Goal: Check status

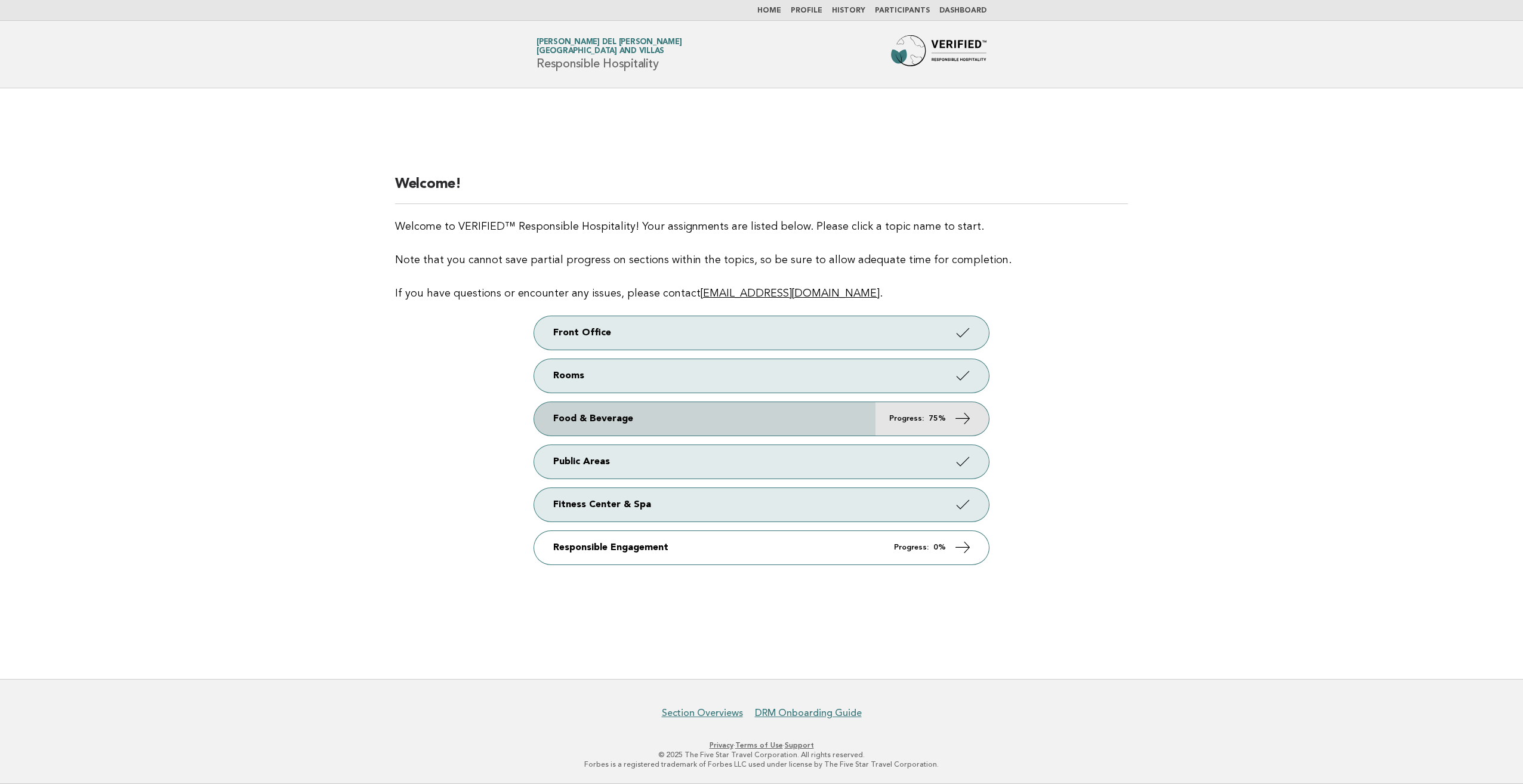
click at [816, 425] on link "Food & Beverage Progress: 75%" at bounding box center [761, 419] width 455 height 34
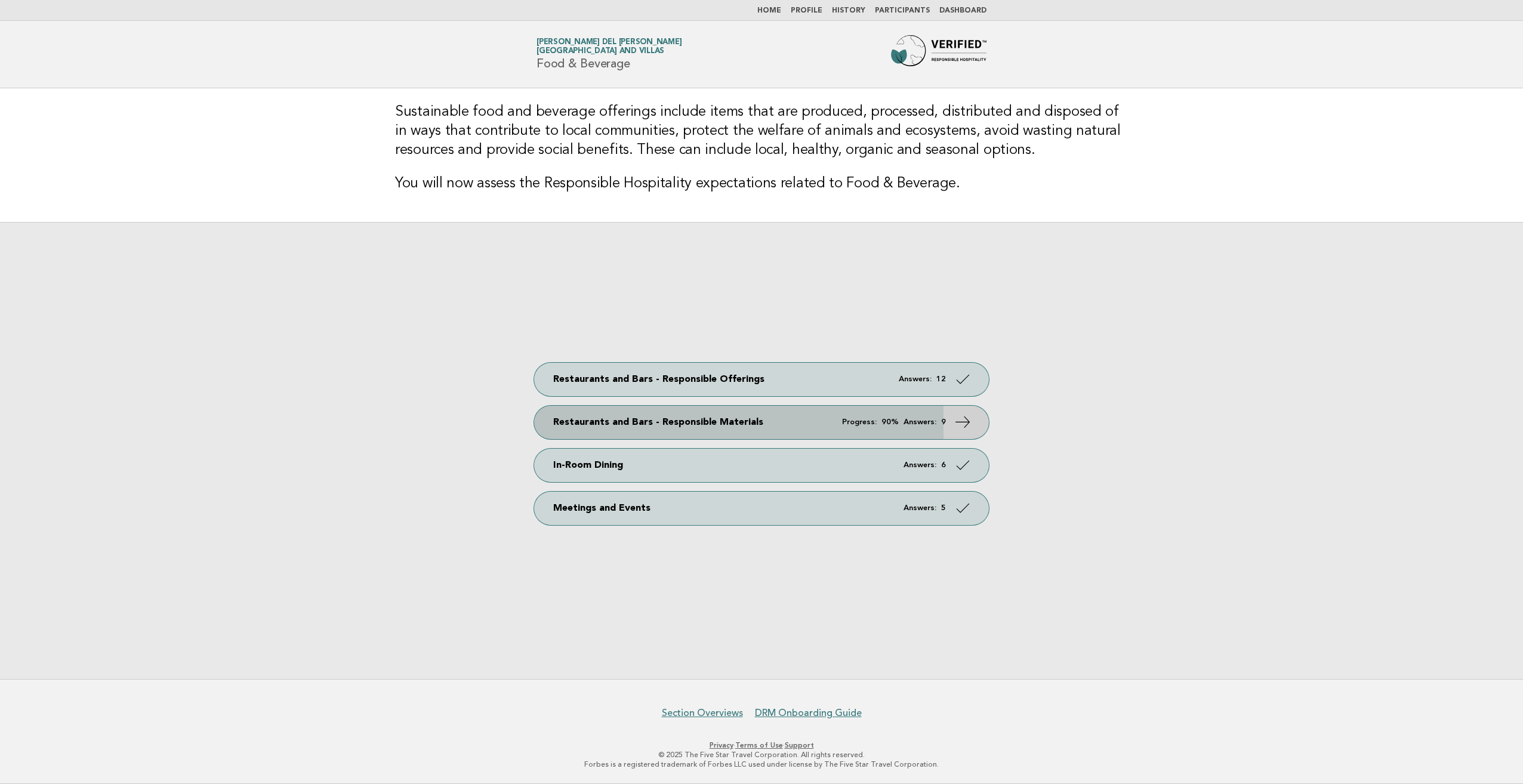
click at [819, 417] on link "Restaurants and Bars - Responsible Materials Progress: 90% Answers: 9" at bounding box center [761, 422] width 455 height 34
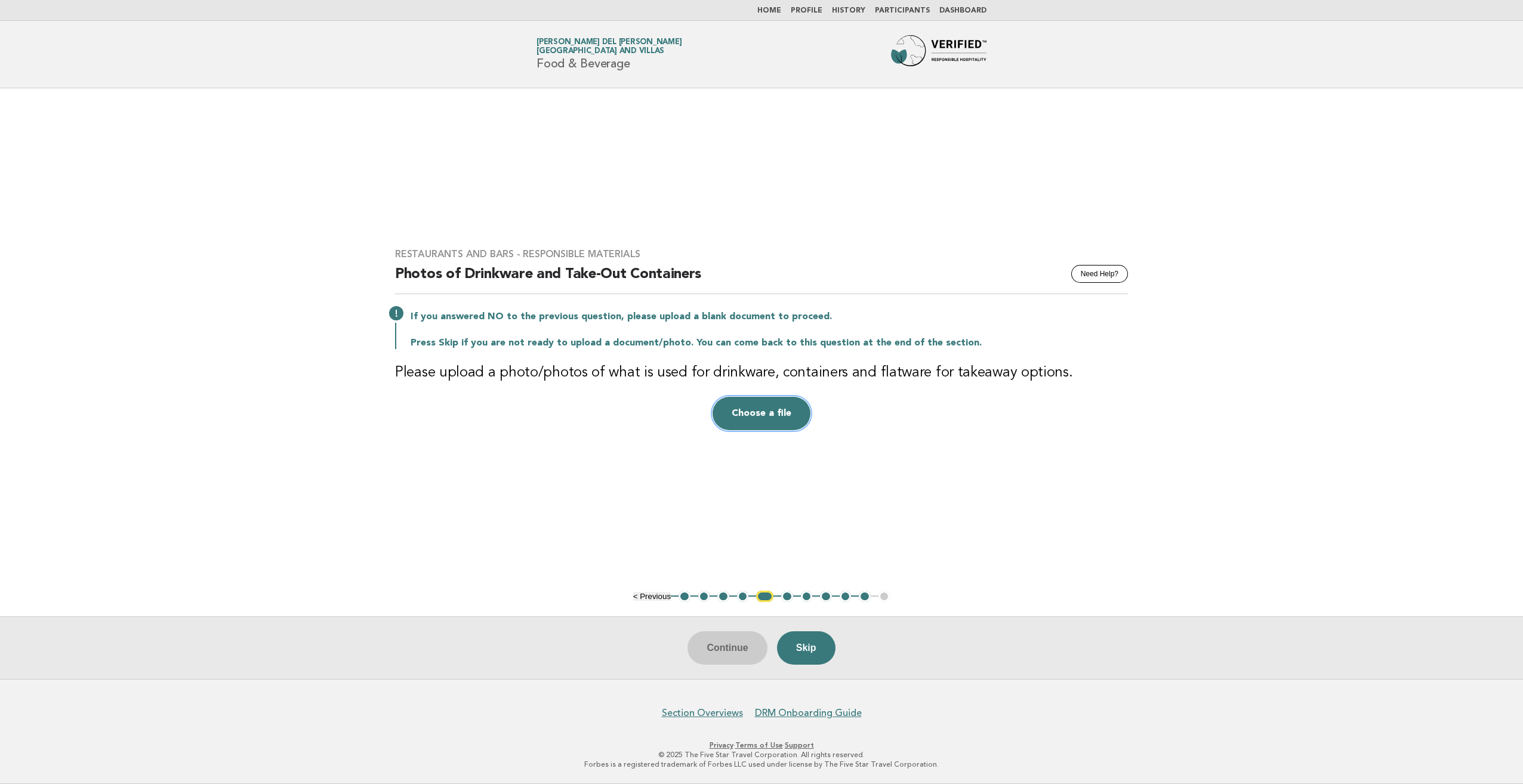
click at [784, 424] on button "Choose a file" at bounding box center [761, 414] width 98 height 34
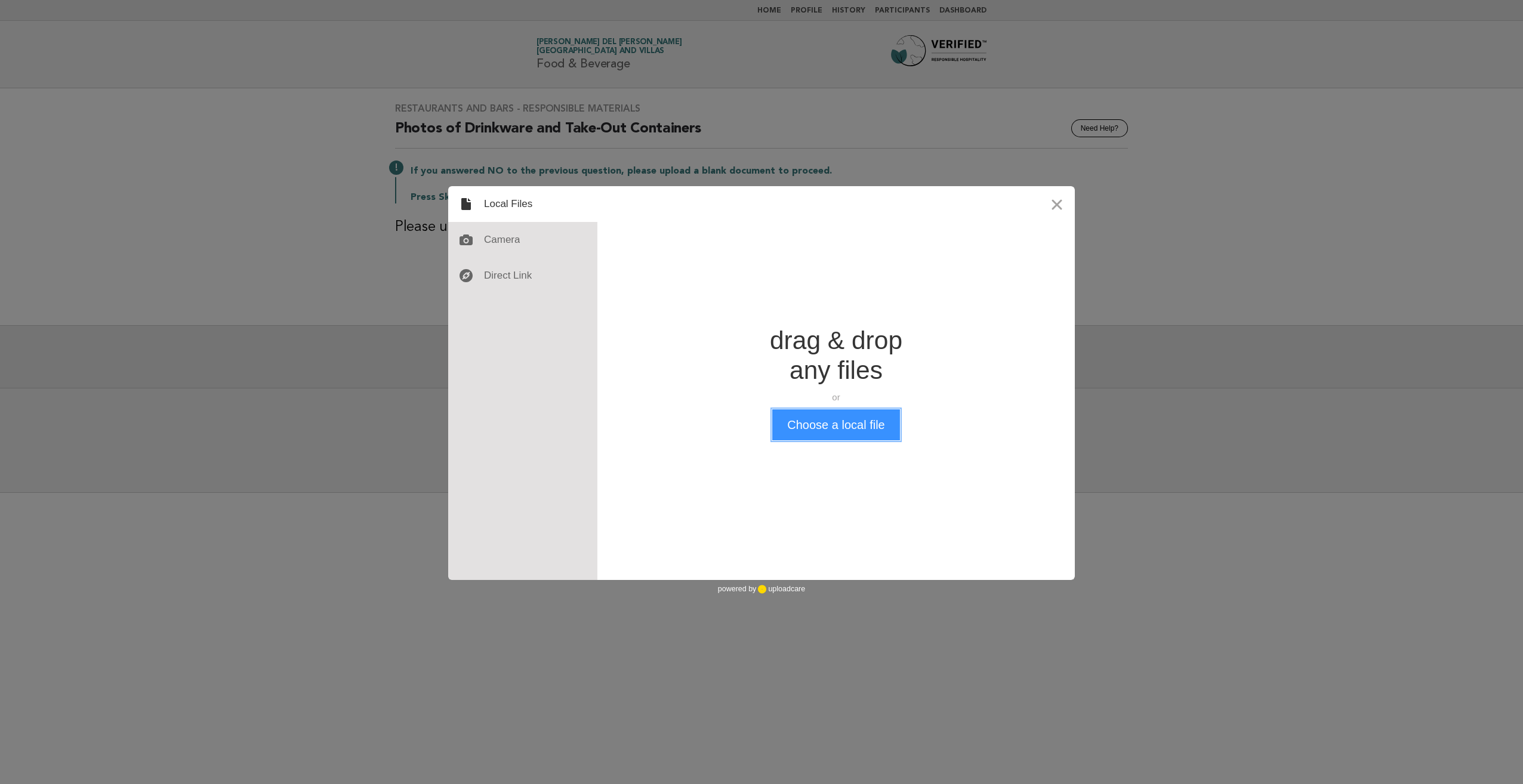
click at [805, 429] on button "Choose a local file" at bounding box center [836, 424] width 127 height 31
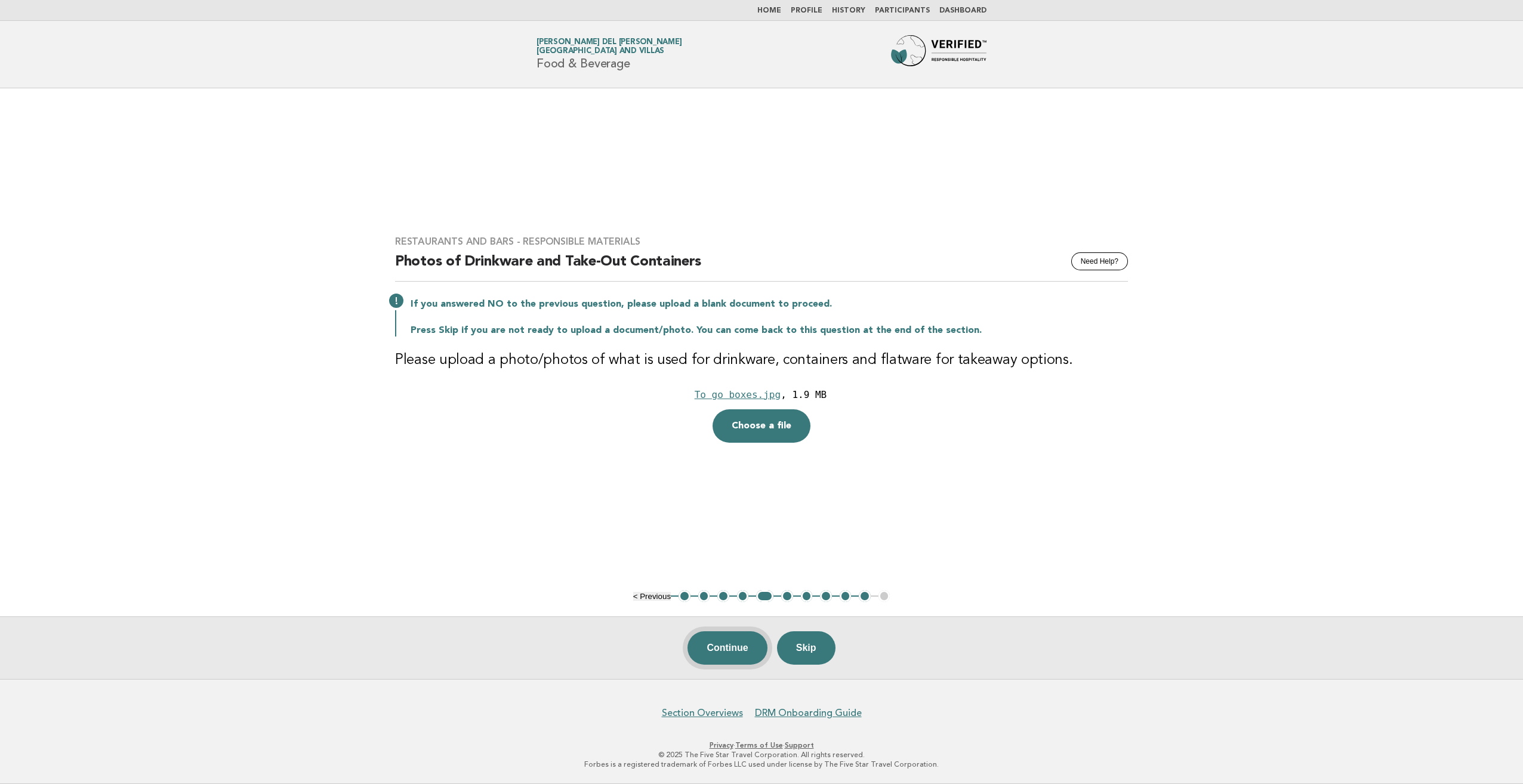
click at [765, 649] on button "Continue" at bounding box center [727, 648] width 80 height 34
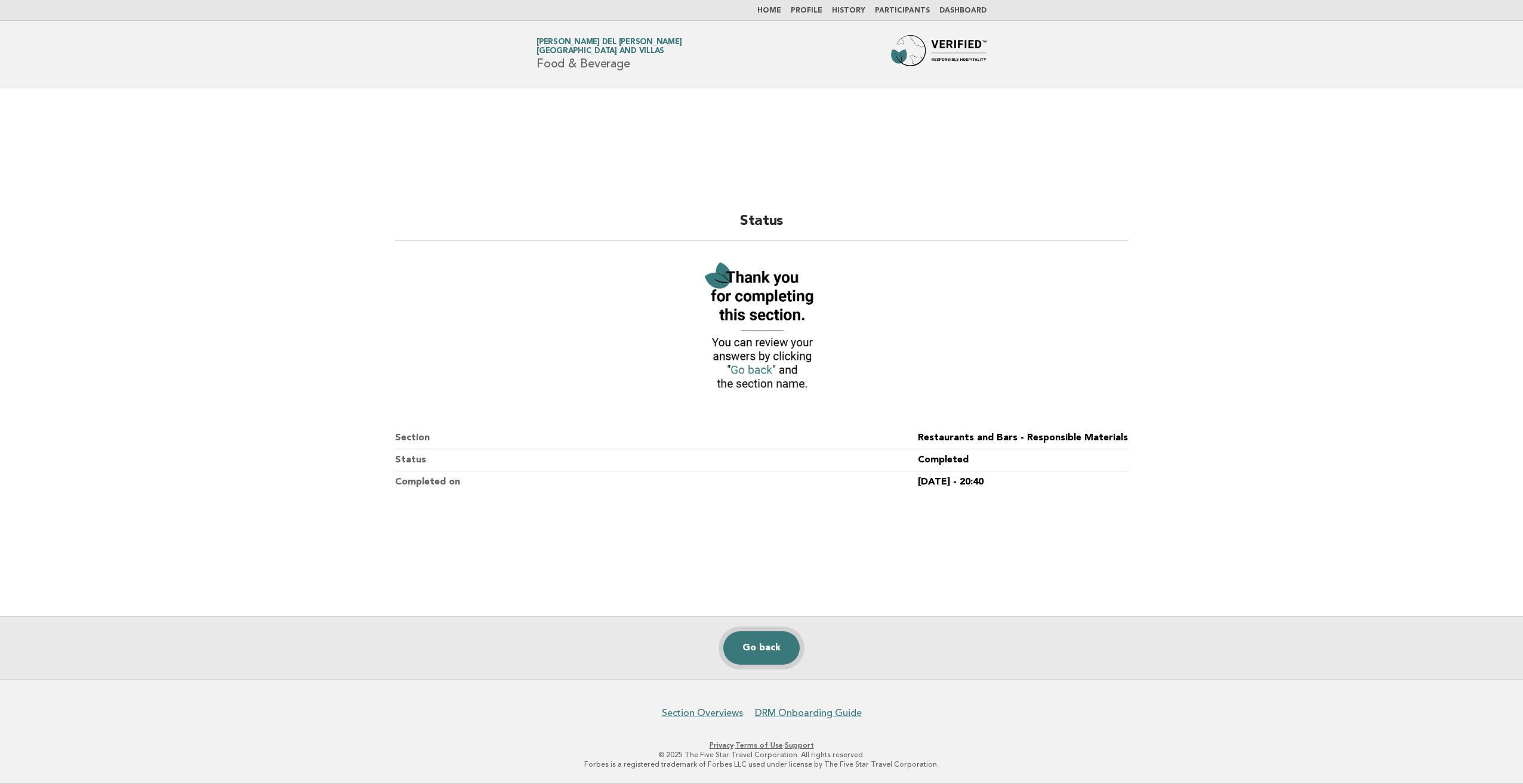
click at [776, 638] on link "Go back" at bounding box center [761, 648] width 76 height 34
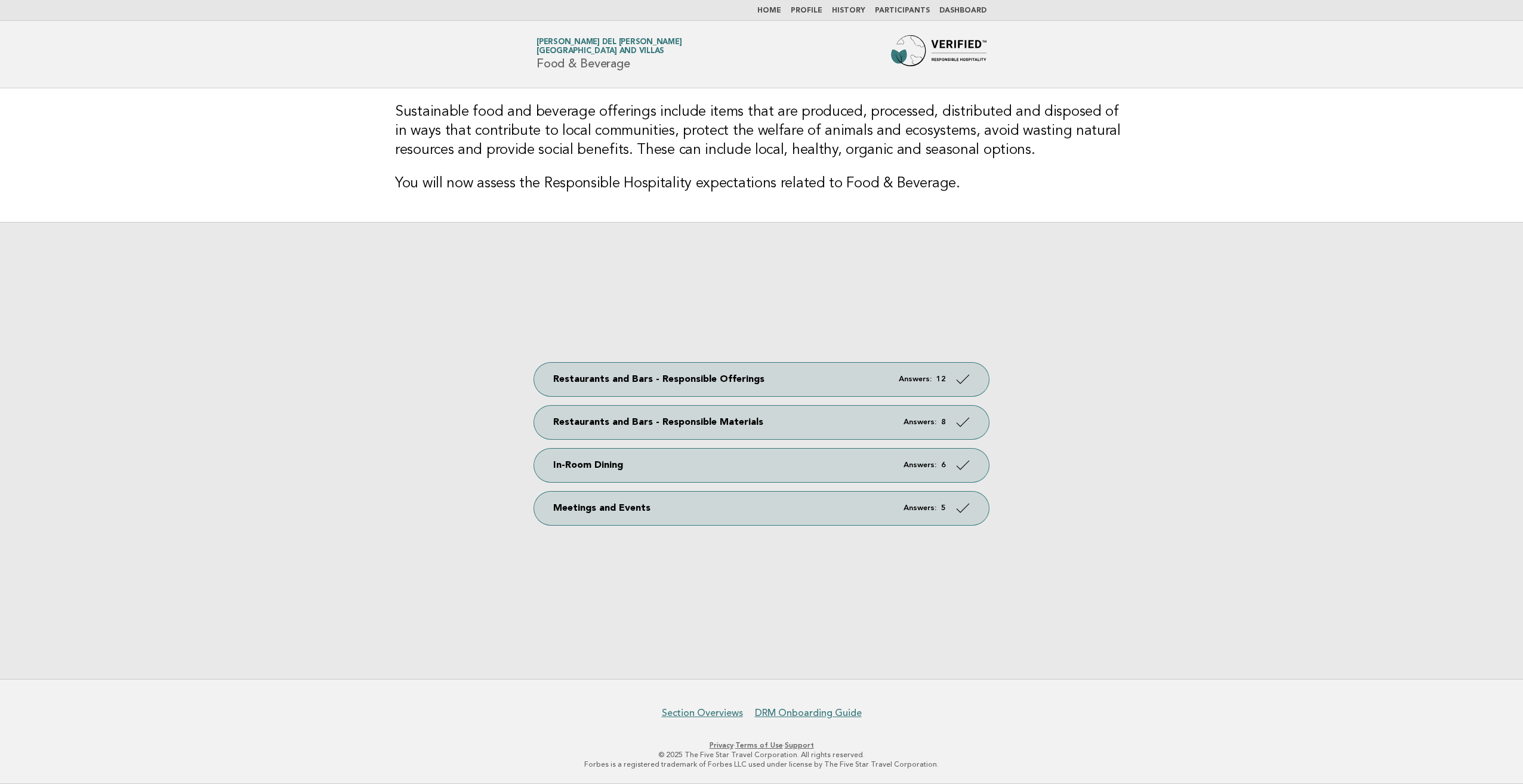
click at [781, 11] on link "Home" at bounding box center [769, 11] width 24 height 7
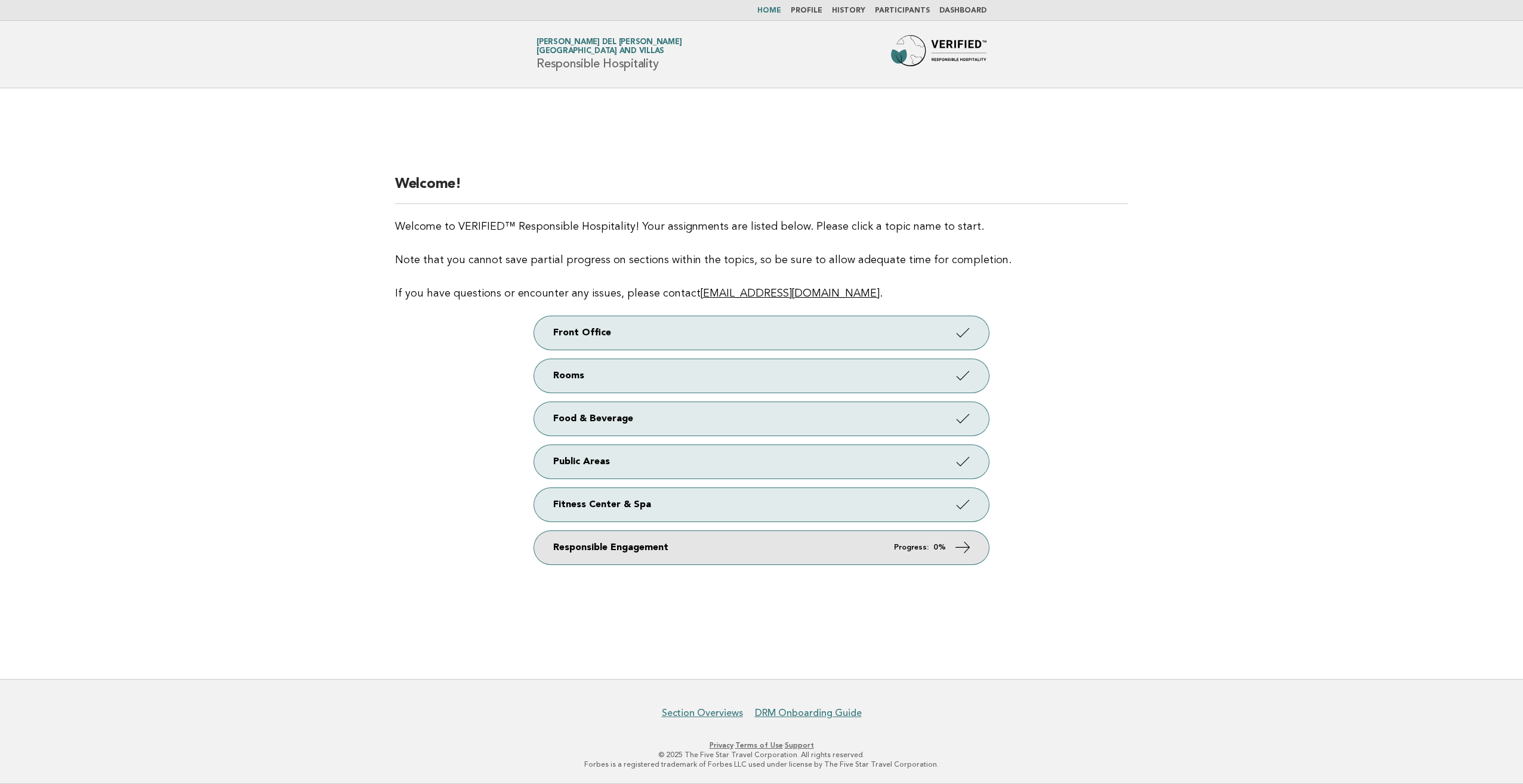
click at [628, 548] on link "Responsible Engagement Progress: 0%" at bounding box center [761, 548] width 455 height 34
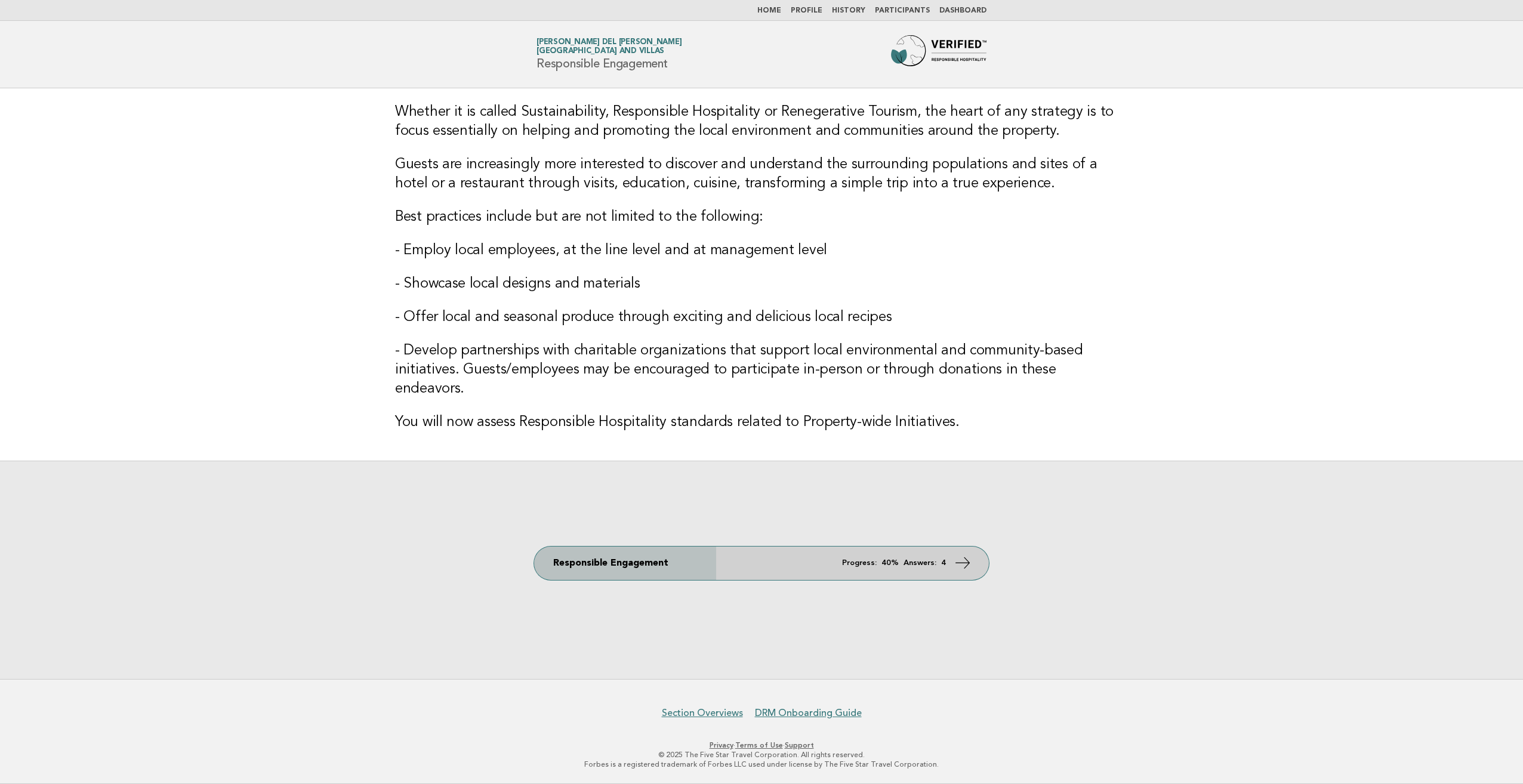
click at [869, 559] on em "Progress:" at bounding box center [860, 563] width 34 height 8
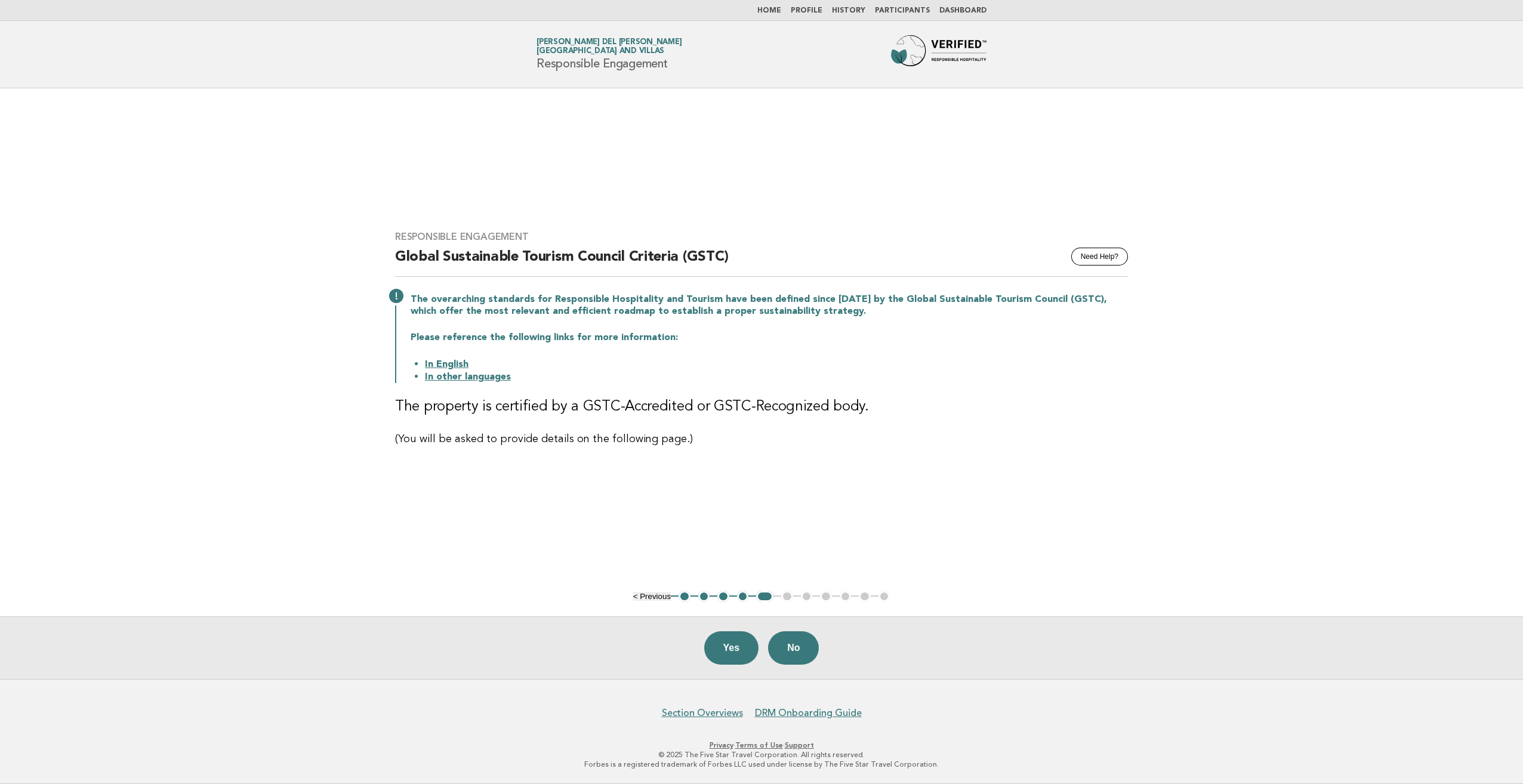
drag, startPoint x: 734, startPoint y: 648, endPoint x: 740, endPoint y: 646, distance: 6.3
click at [734, 648] on button "Yes" at bounding box center [732, 648] width 55 height 34
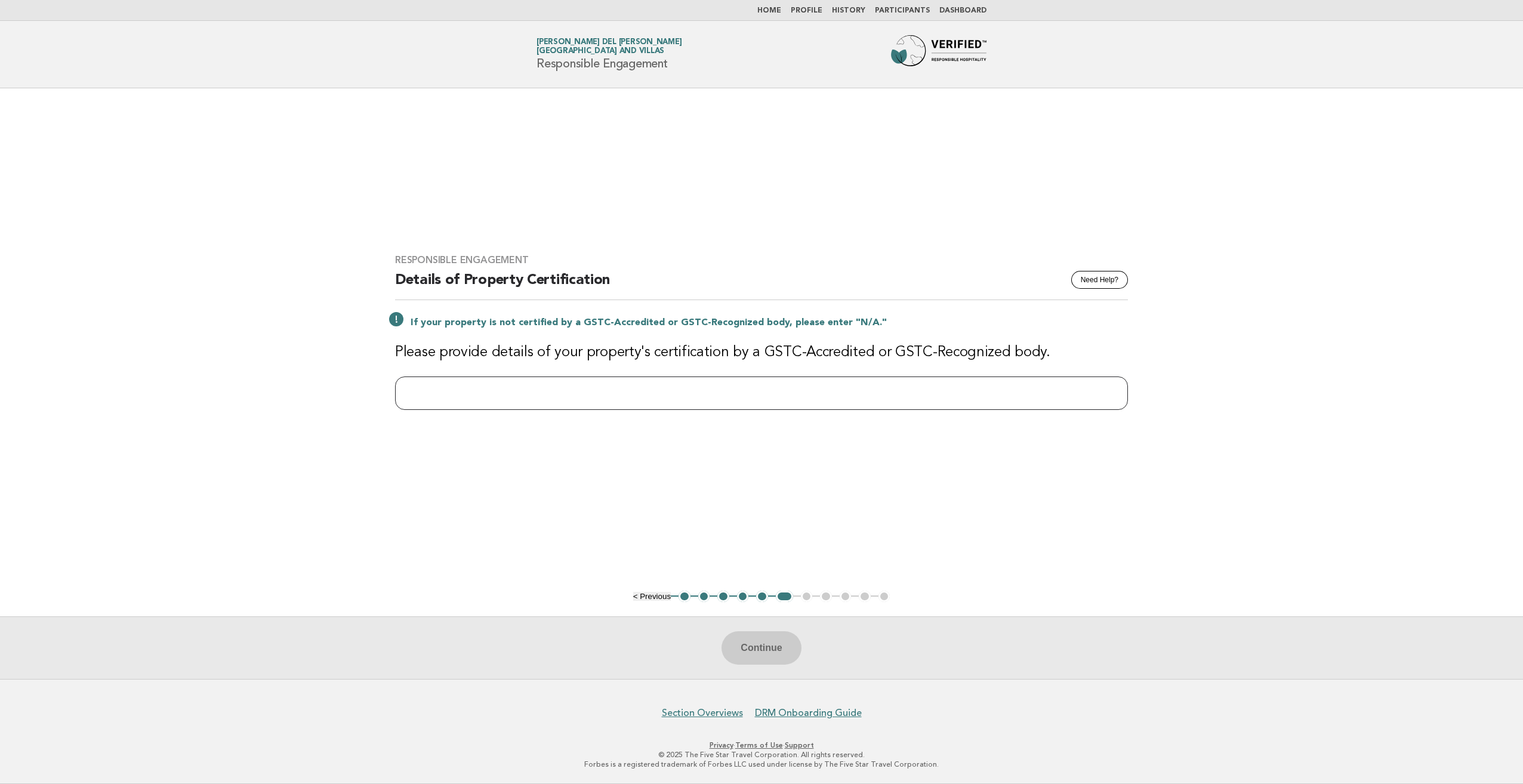
click at [628, 391] on input "text" at bounding box center [761, 393] width 733 height 34
type input "***"
click at [768, 650] on button "Continue" at bounding box center [761, 648] width 80 height 34
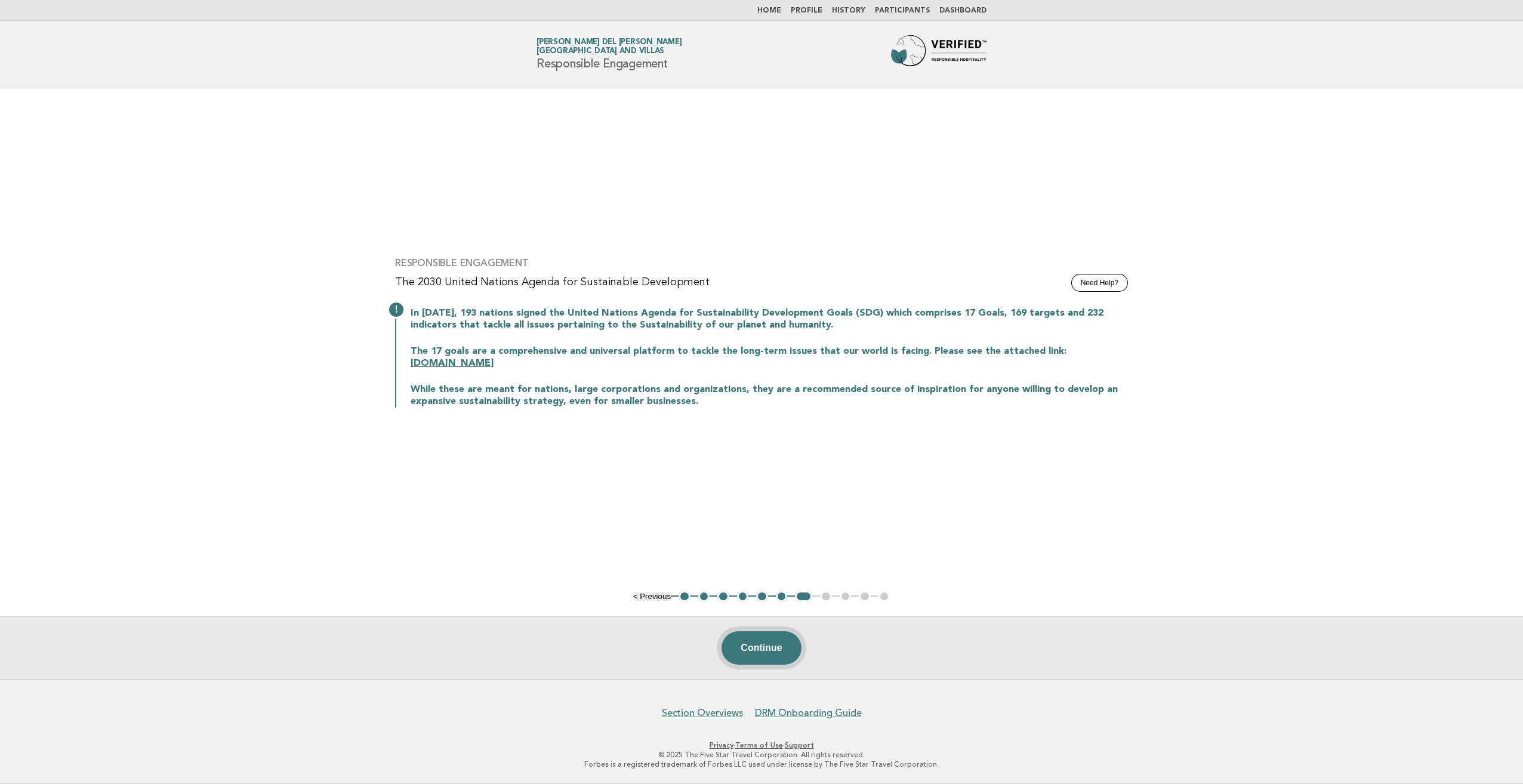
click at [768, 650] on button "Continue" at bounding box center [761, 648] width 80 height 34
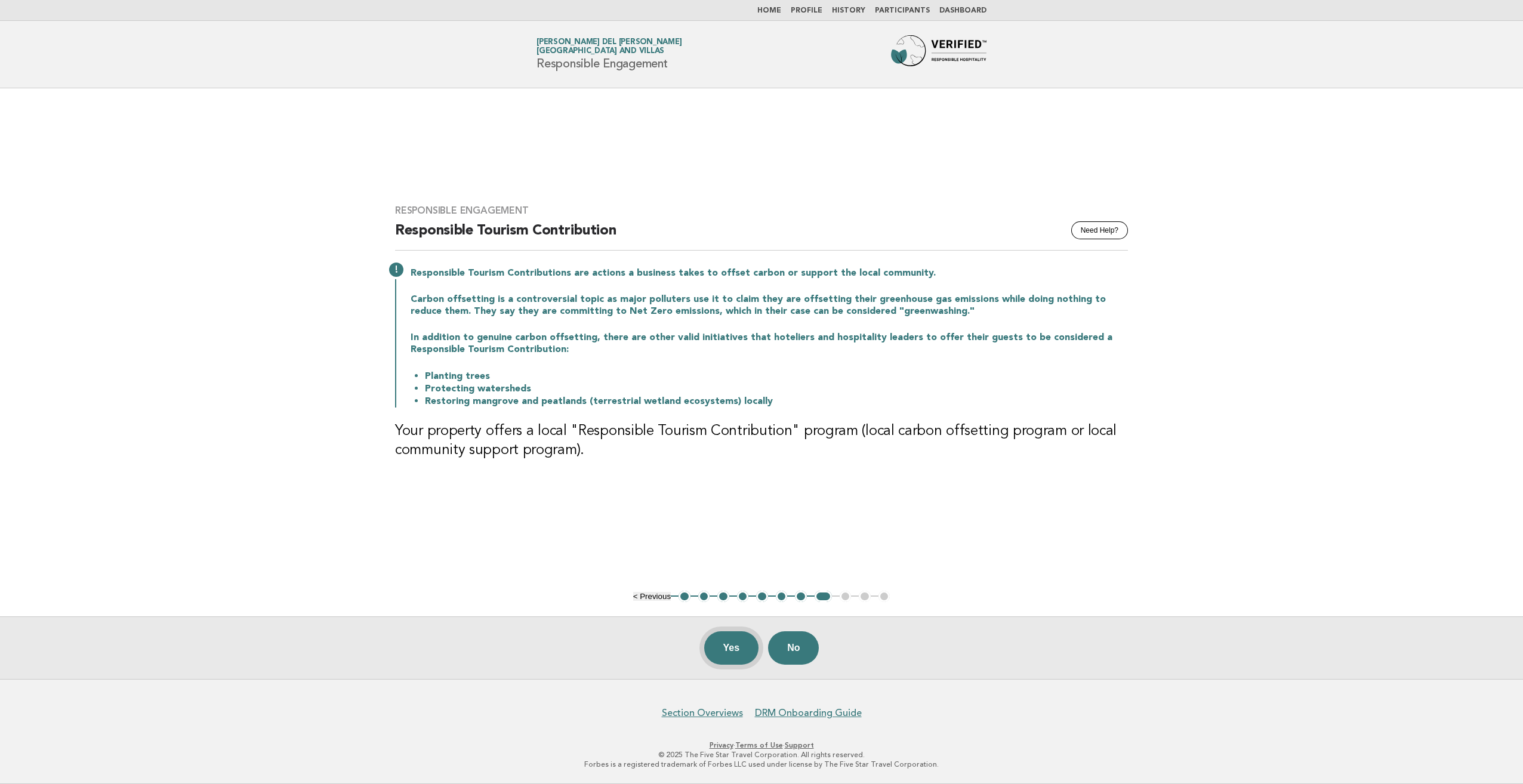
click at [725, 647] on button "Yes" at bounding box center [732, 648] width 55 height 34
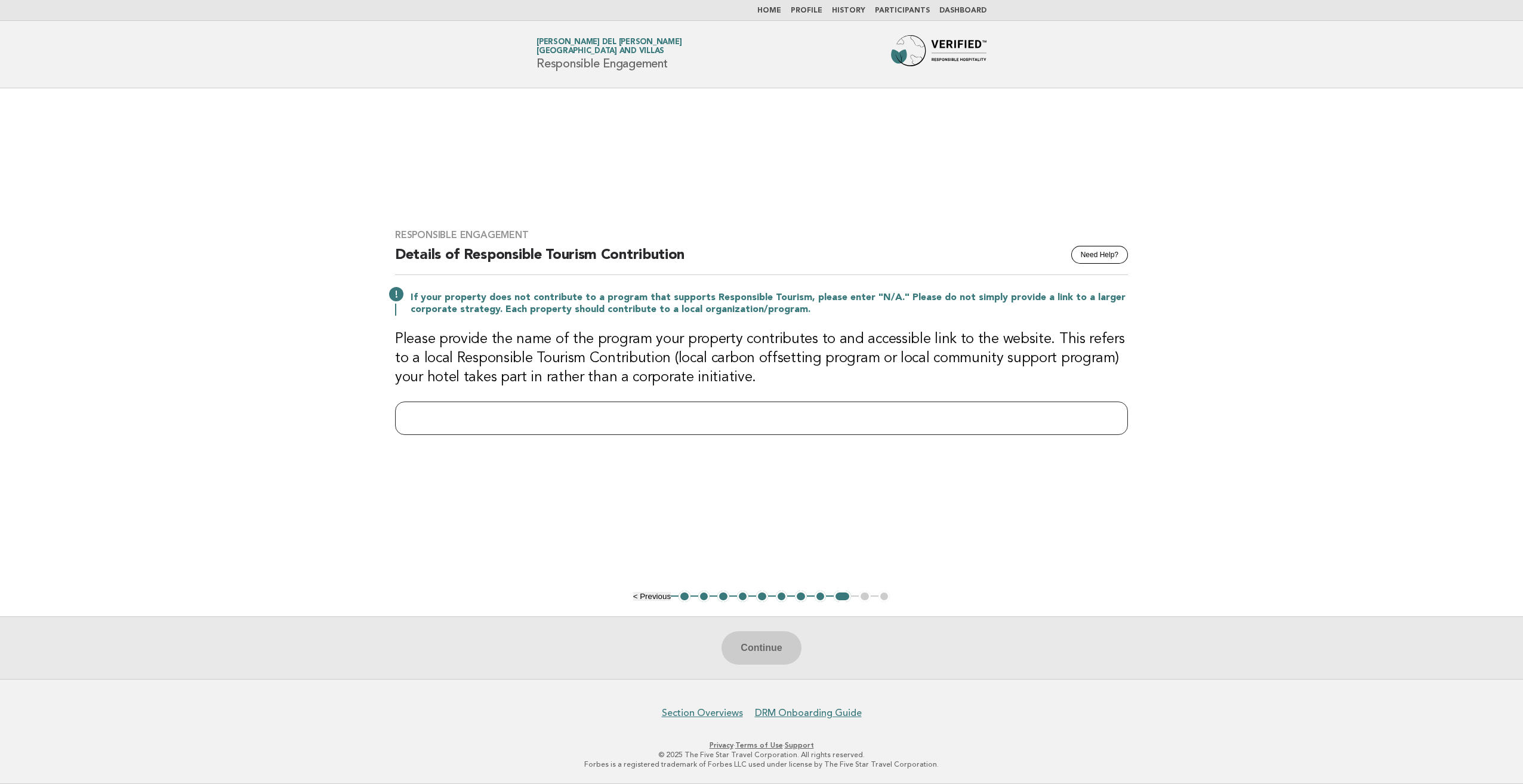
click at [585, 425] on input "text" at bounding box center [761, 418] width 733 height 34
type input "*"
type input "**********"
click at [767, 640] on button "Continue" at bounding box center [761, 648] width 80 height 34
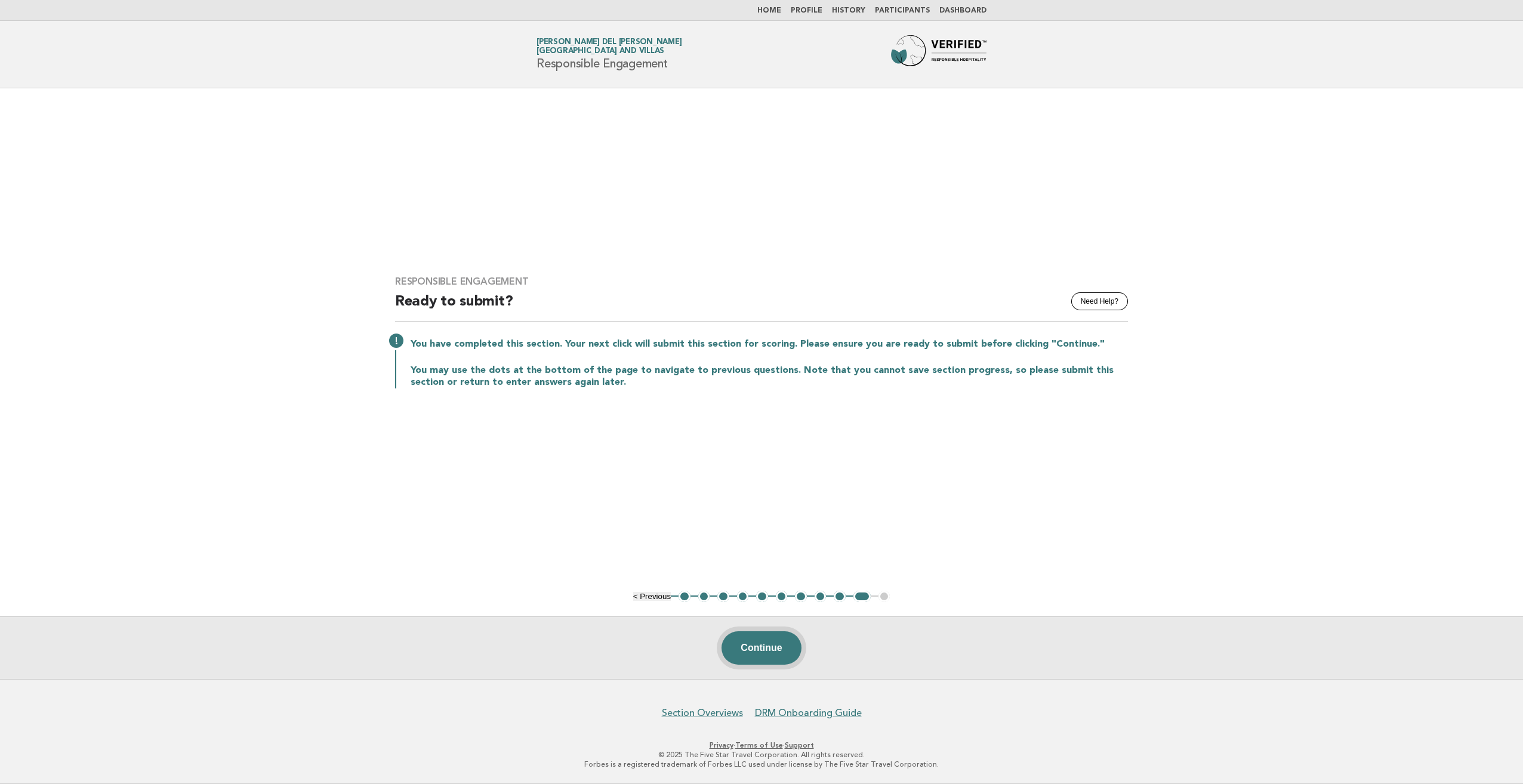
click at [781, 645] on button "Continue" at bounding box center [761, 648] width 80 height 34
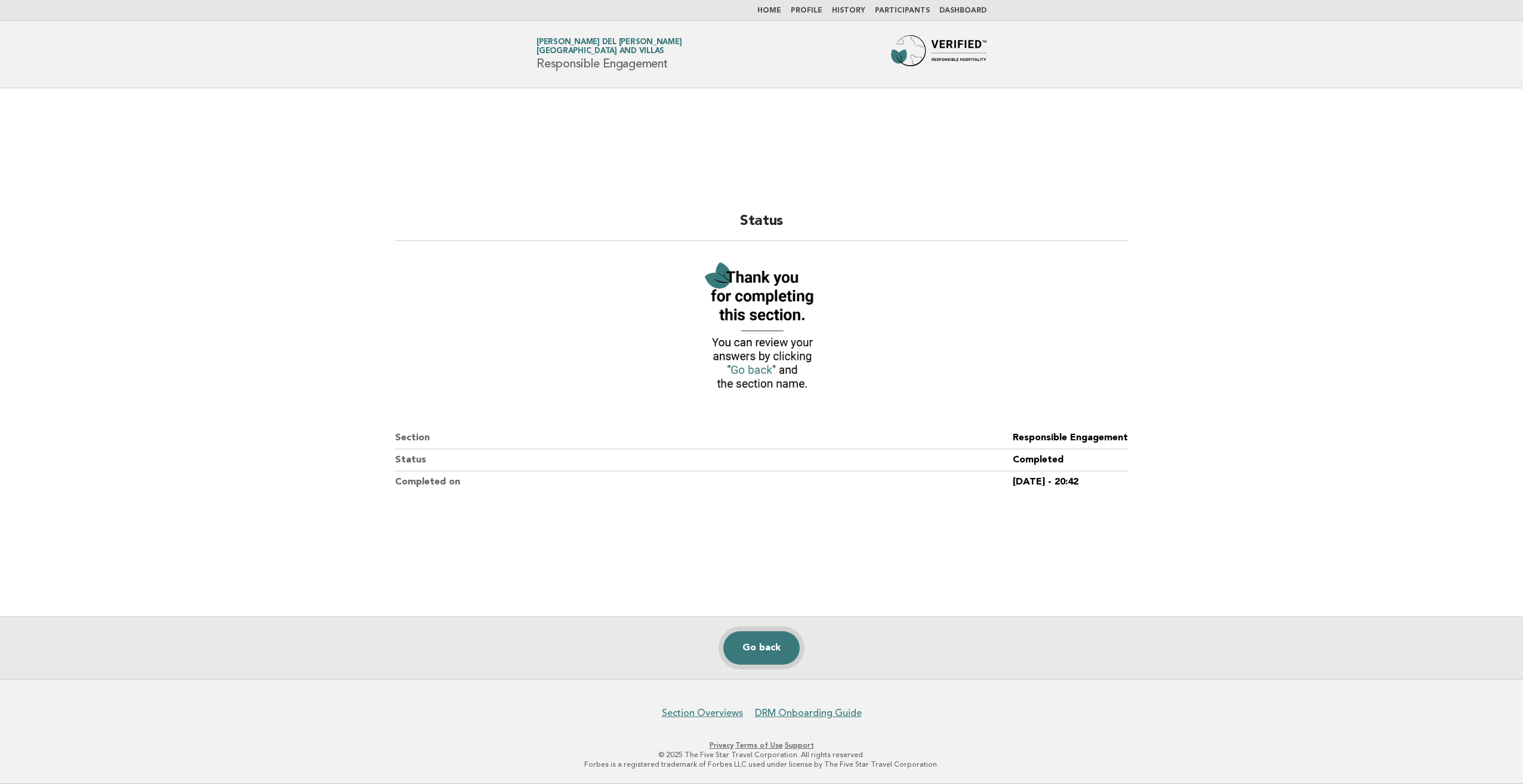
click at [781, 645] on link "Go back" at bounding box center [761, 648] width 76 height 34
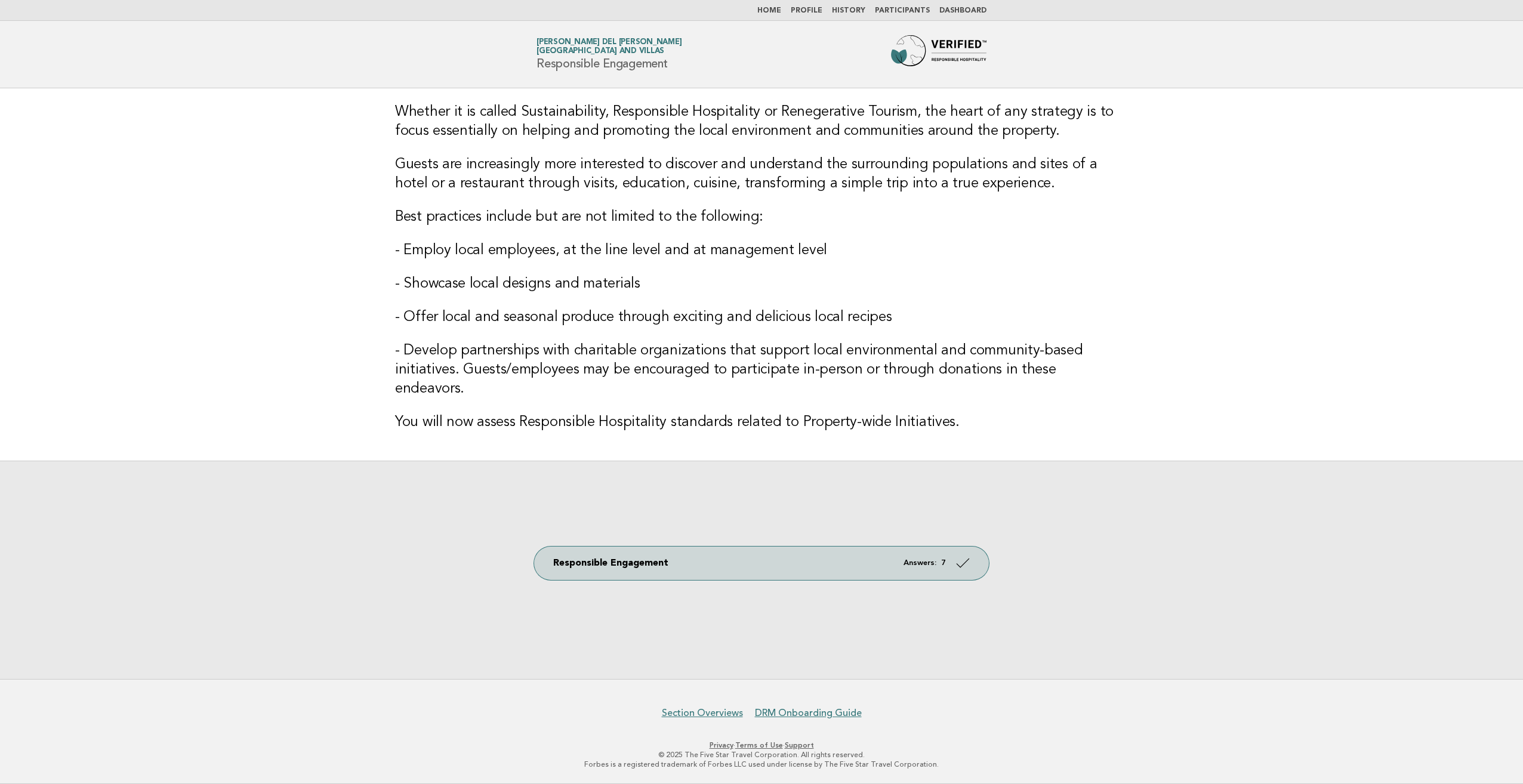
click at [781, 11] on link "Home" at bounding box center [769, 11] width 24 height 7
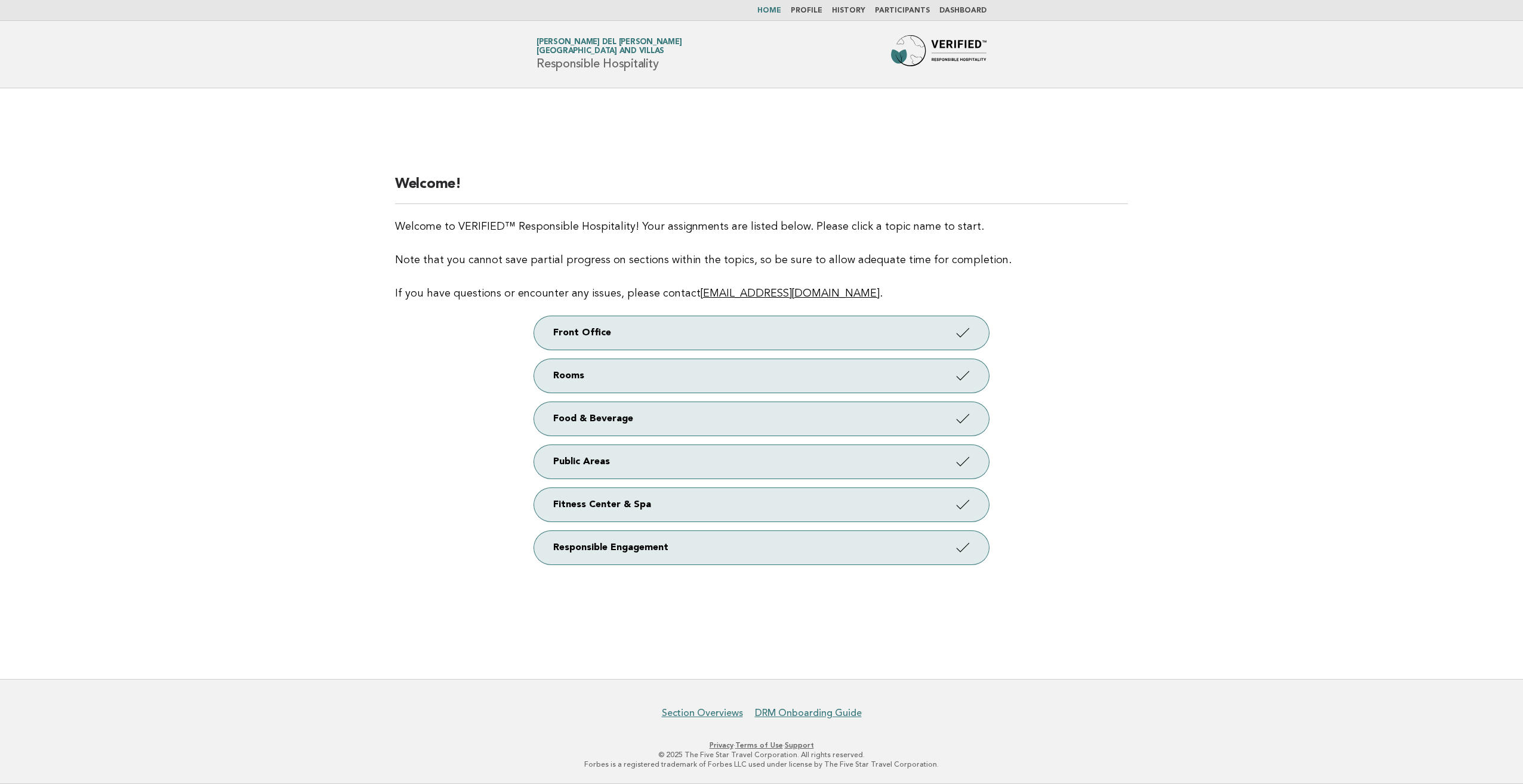
click at [808, 12] on link "Profile" at bounding box center [806, 11] width 32 height 7
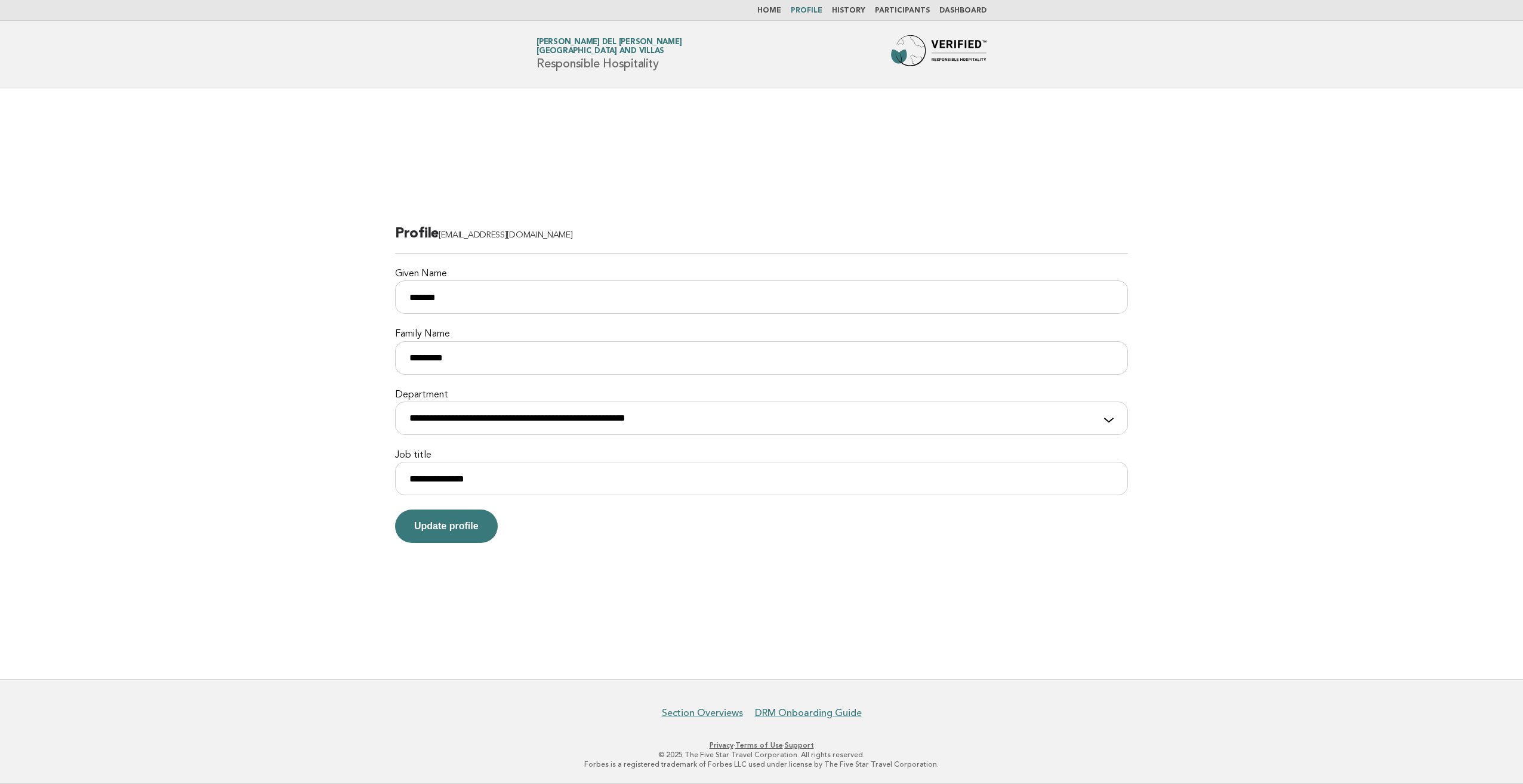
click at [781, 11] on link "Home" at bounding box center [769, 11] width 24 height 7
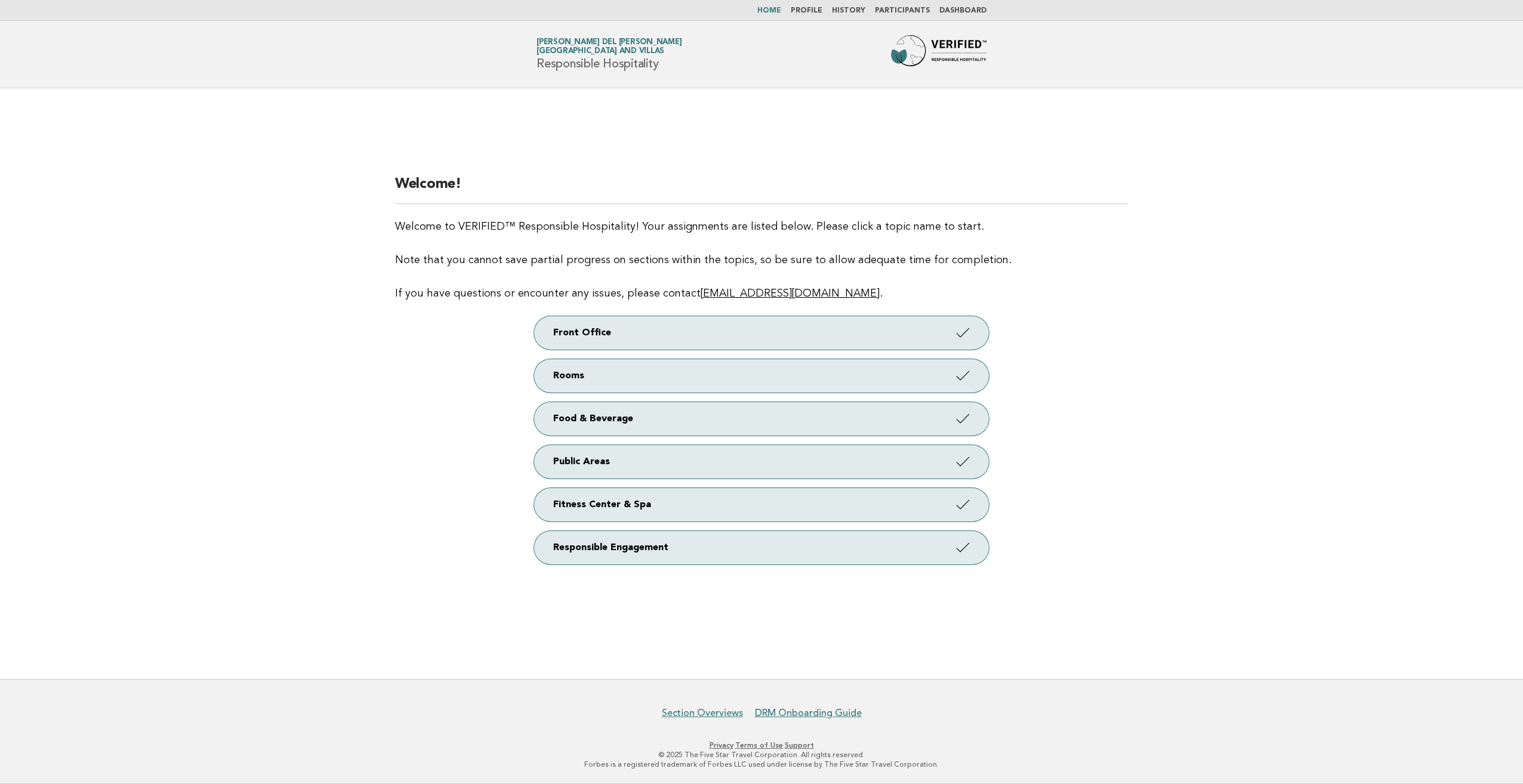
click at [854, 11] on link "History" at bounding box center [849, 11] width 34 height 7
drag, startPoint x: 896, startPoint y: 12, endPoint x: 889, endPoint y: 37, distance: 26.0
click at [896, 12] on link "Participants" at bounding box center [903, 11] width 55 height 7
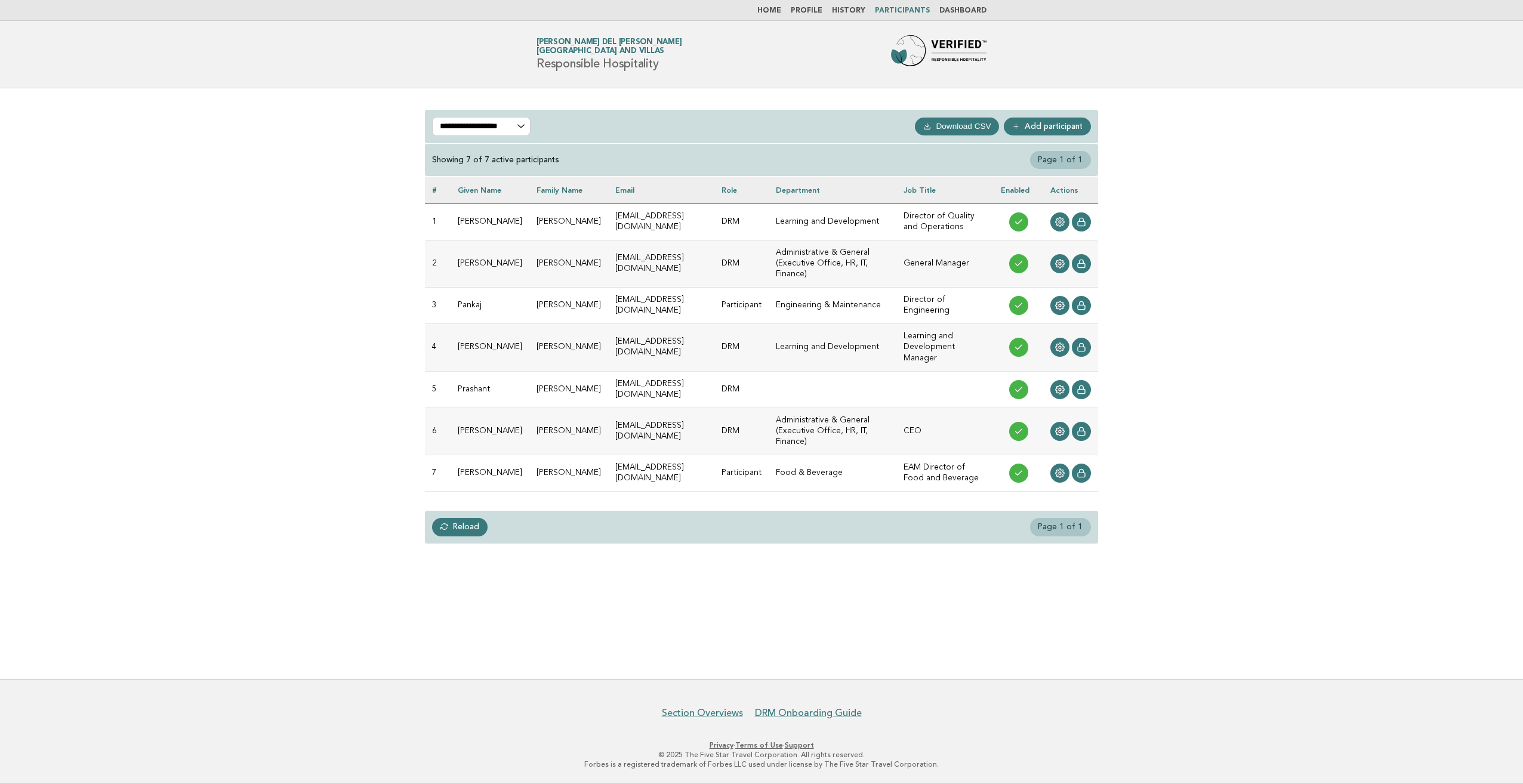
click at [960, 11] on link "Dashboard" at bounding box center [963, 11] width 47 height 7
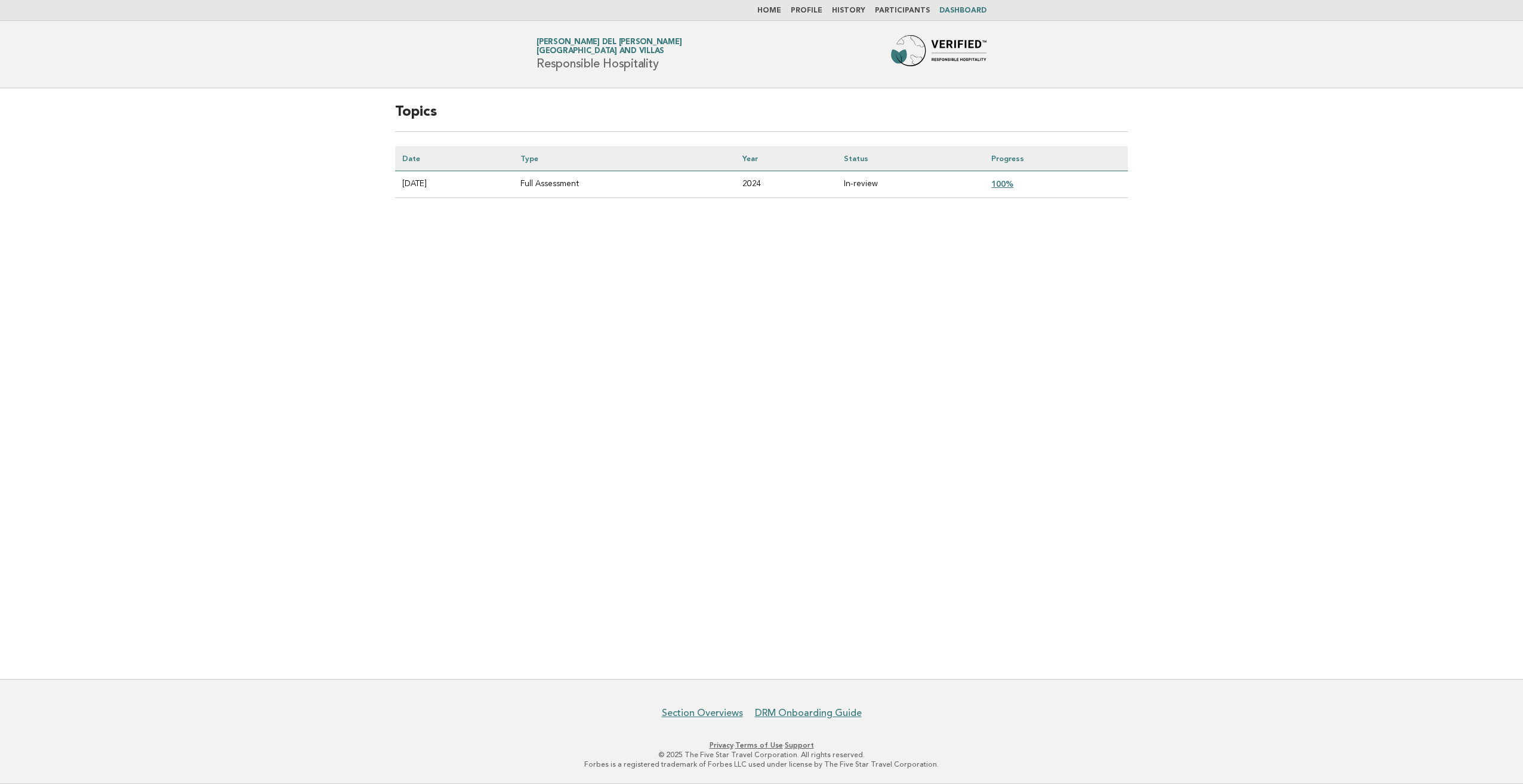
click at [881, 182] on td "In-review" at bounding box center [910, 185] width 147 height 27
click at [778, 11] on link "Home" at bounding box center [769, 11] width 24 height 7
